Goal: Go to known website: Access a specific website the user already knows

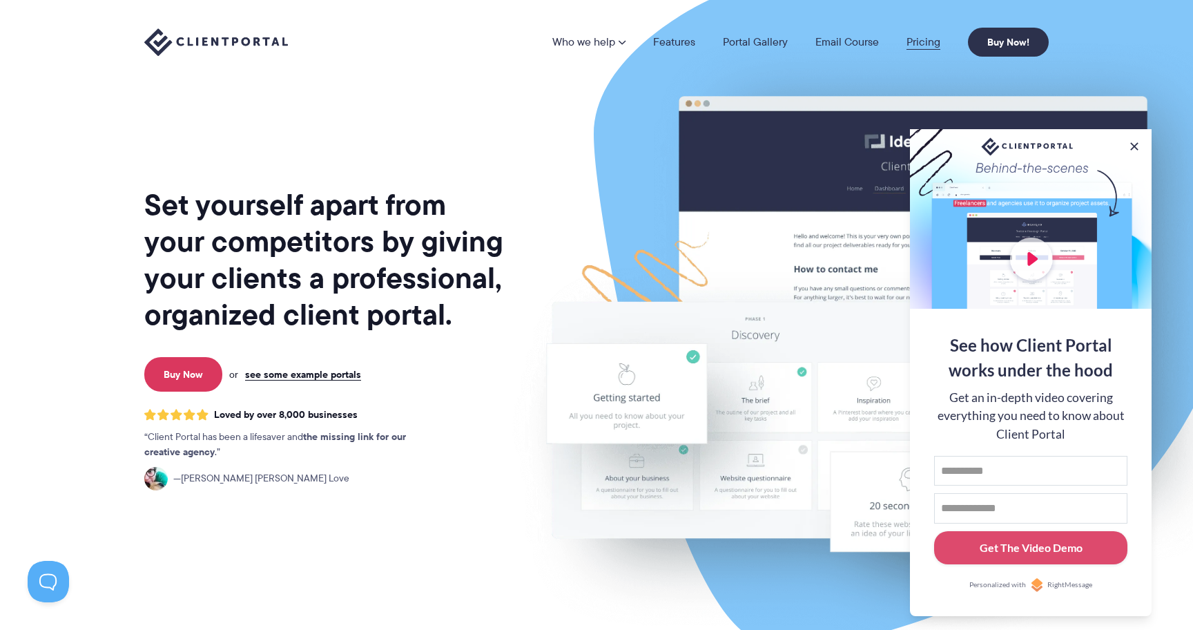
click at [923, 44] on link "Pricing" at bounding box center [924, 42] width 34 height 11
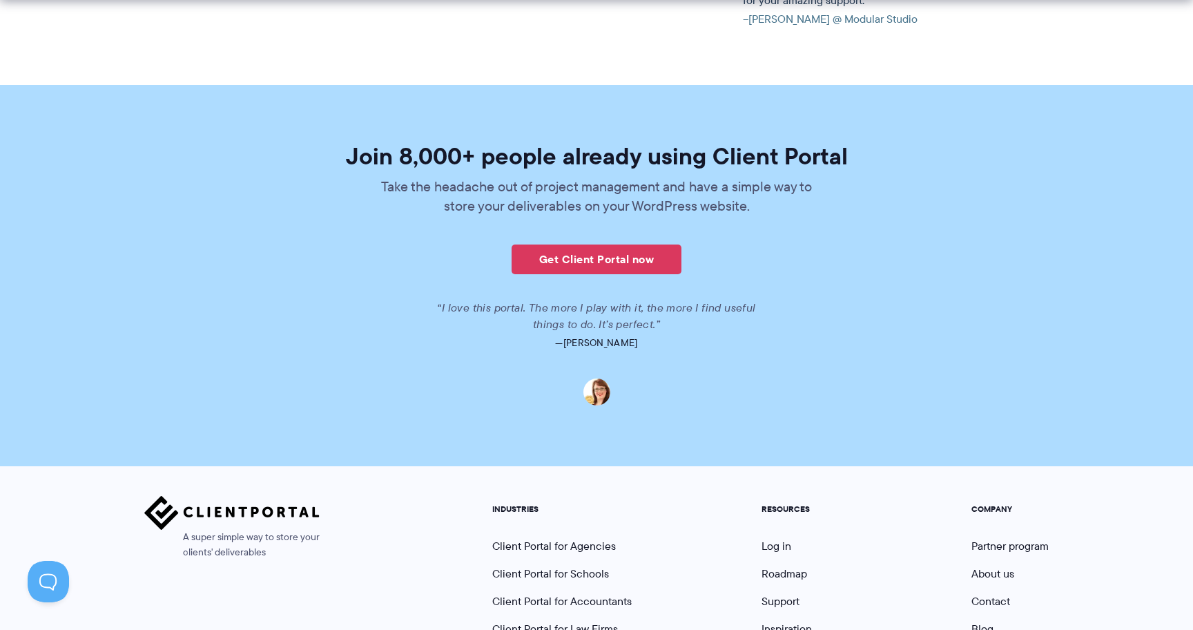
scroll to position [3374, 0]
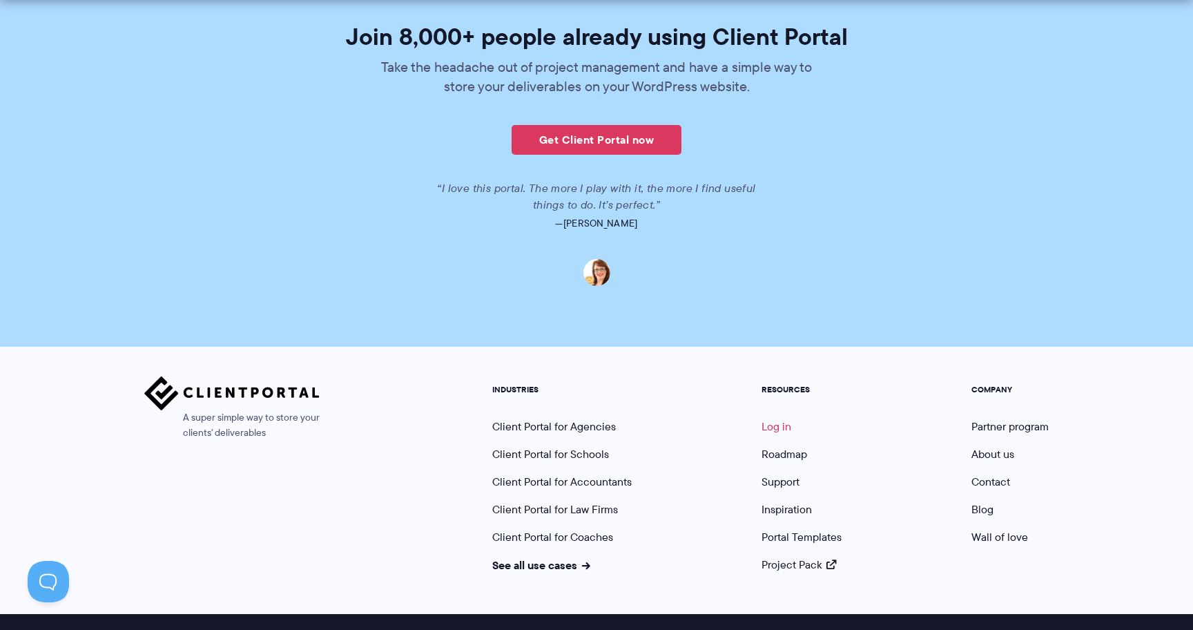
click at [777, 419] on link "Log in" at bounding box center [777, 427] width 30 height 16
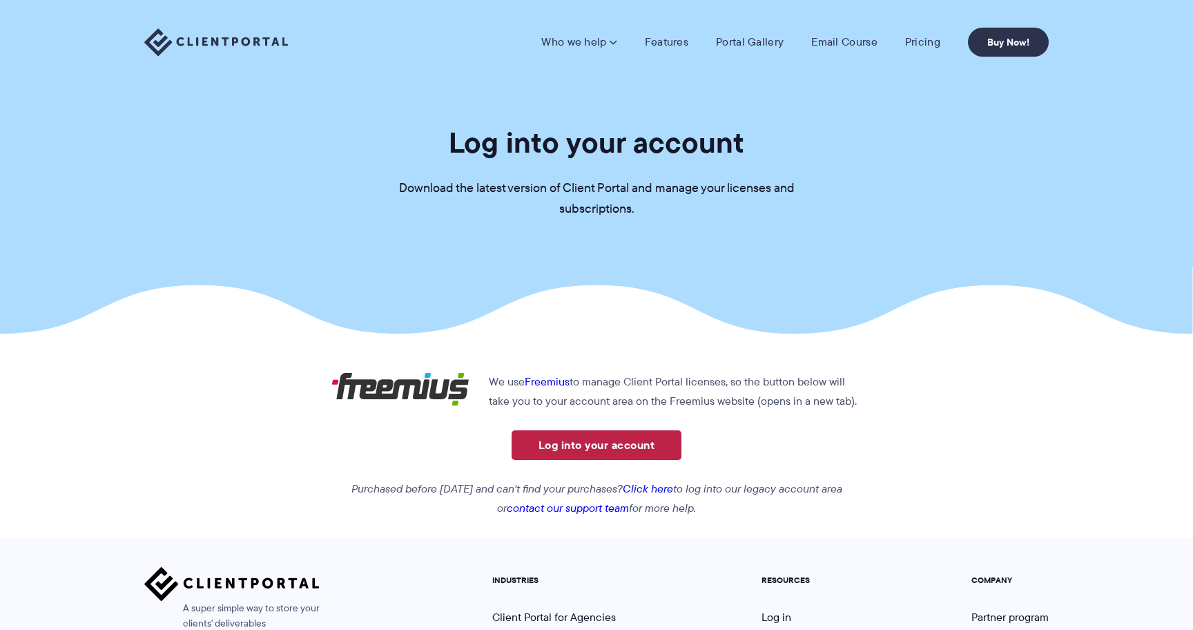
click at [574, 454] on link "Log into your account" at bounding box center [597, 445] width 170 height 30
